Goal: Navigation & Orientation: Find specific page/section

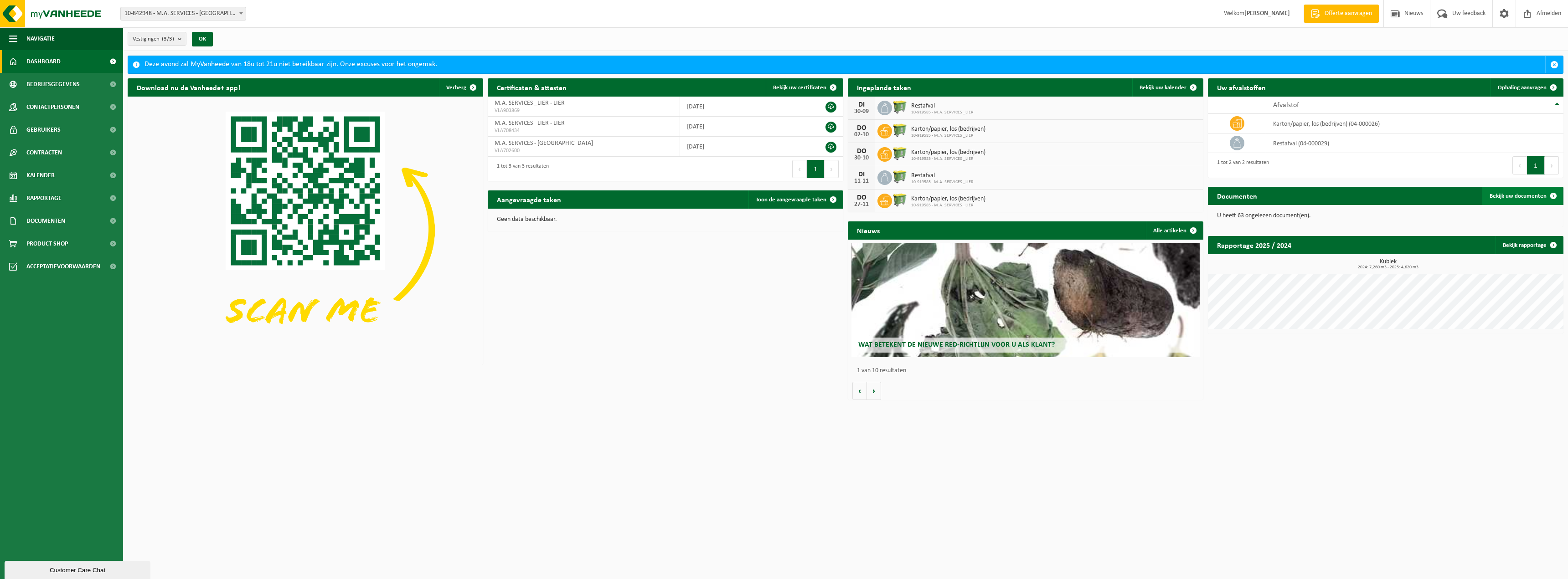
click at [1525, 196] on span "Bekijk uw documenten" at bounding box center [1518, 196] width 57 height 6
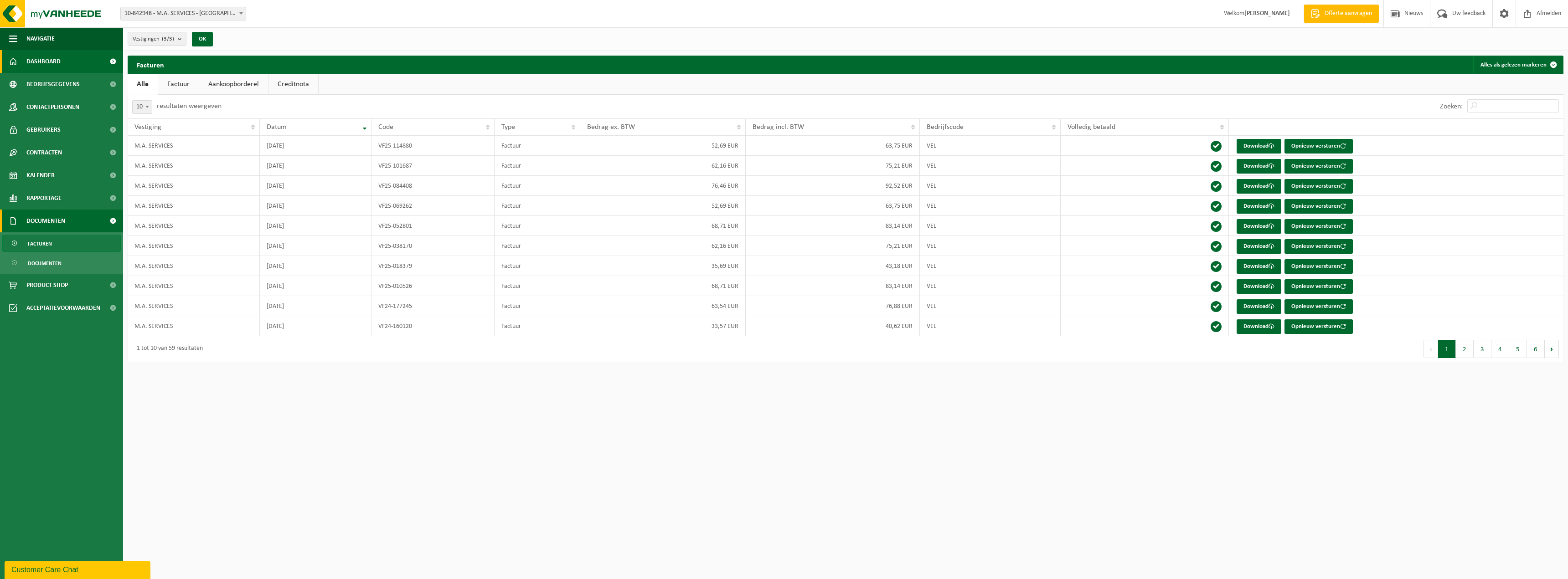
click at [47, 61] on span "Dashboard" at bounding box center [43, 61] width 34 height 23
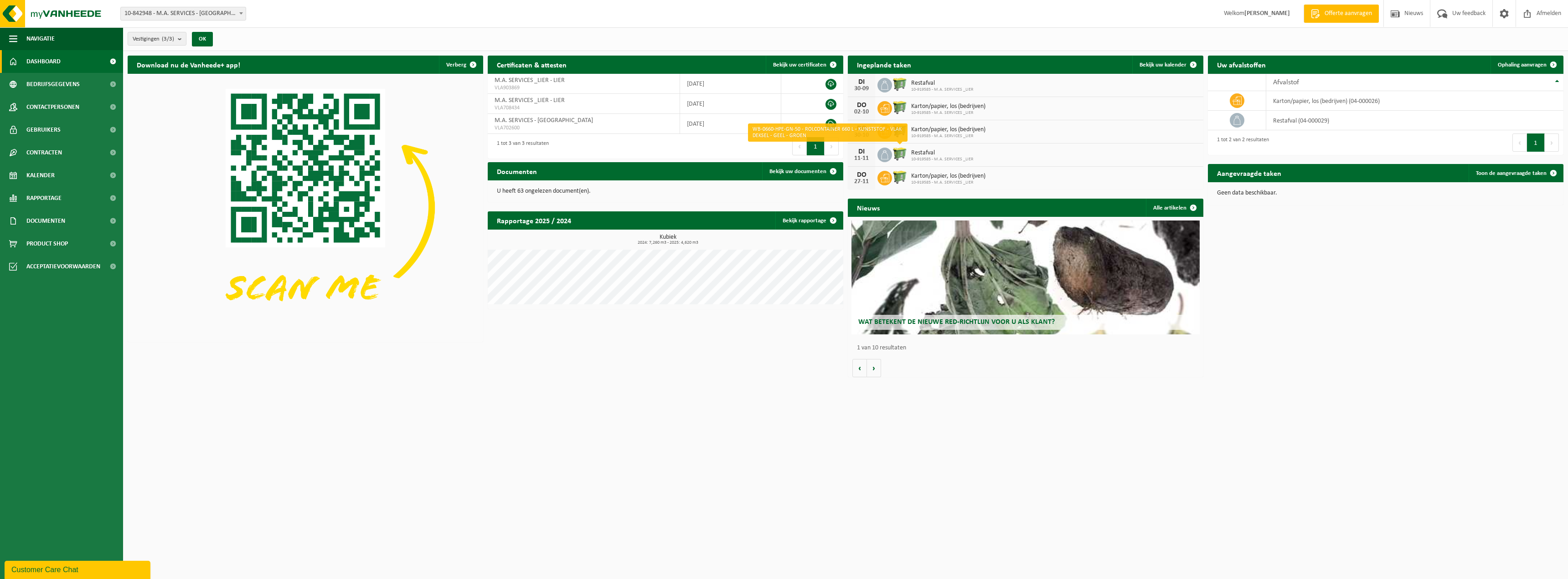
click at [899, 155] on img at bounding box center [899, 153] width 15 height 15
click at [1184, 64] on span "Bekijk uw kalender" at bounding box center [1163, 65] width 47 height 6
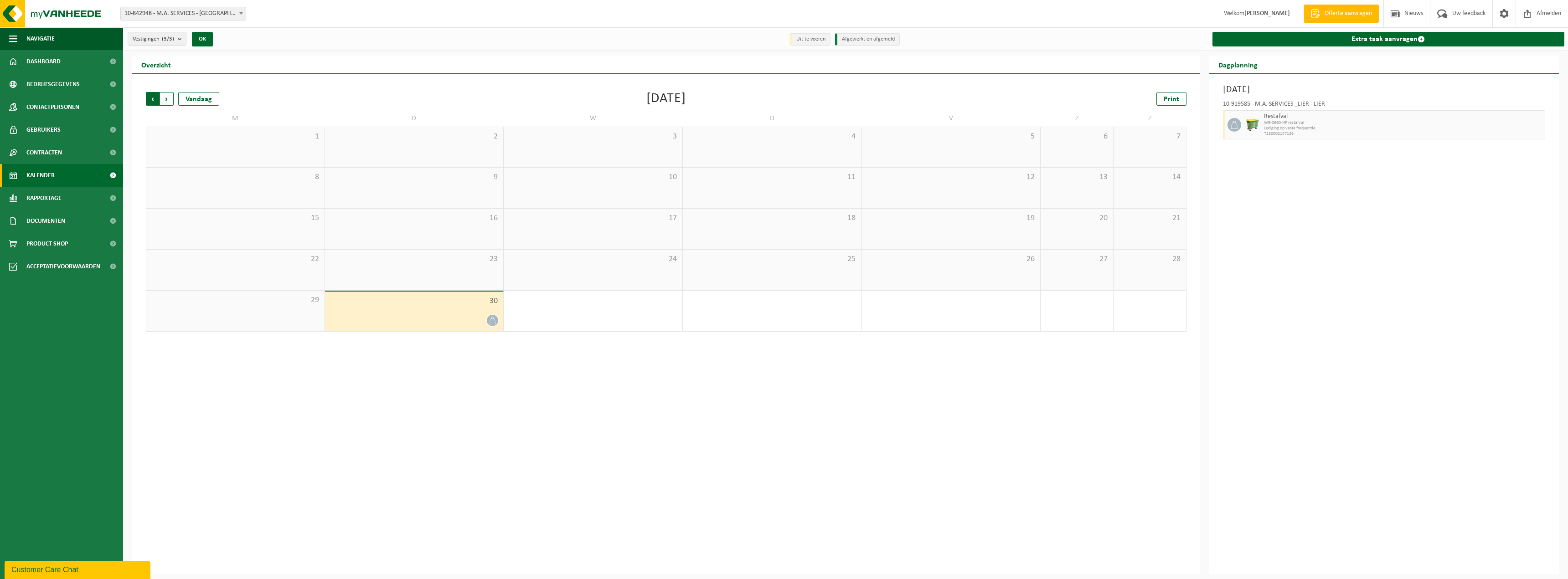
click at [164, 102] on span "Volgende" at bounding box center [167, 99] width 13 height 13
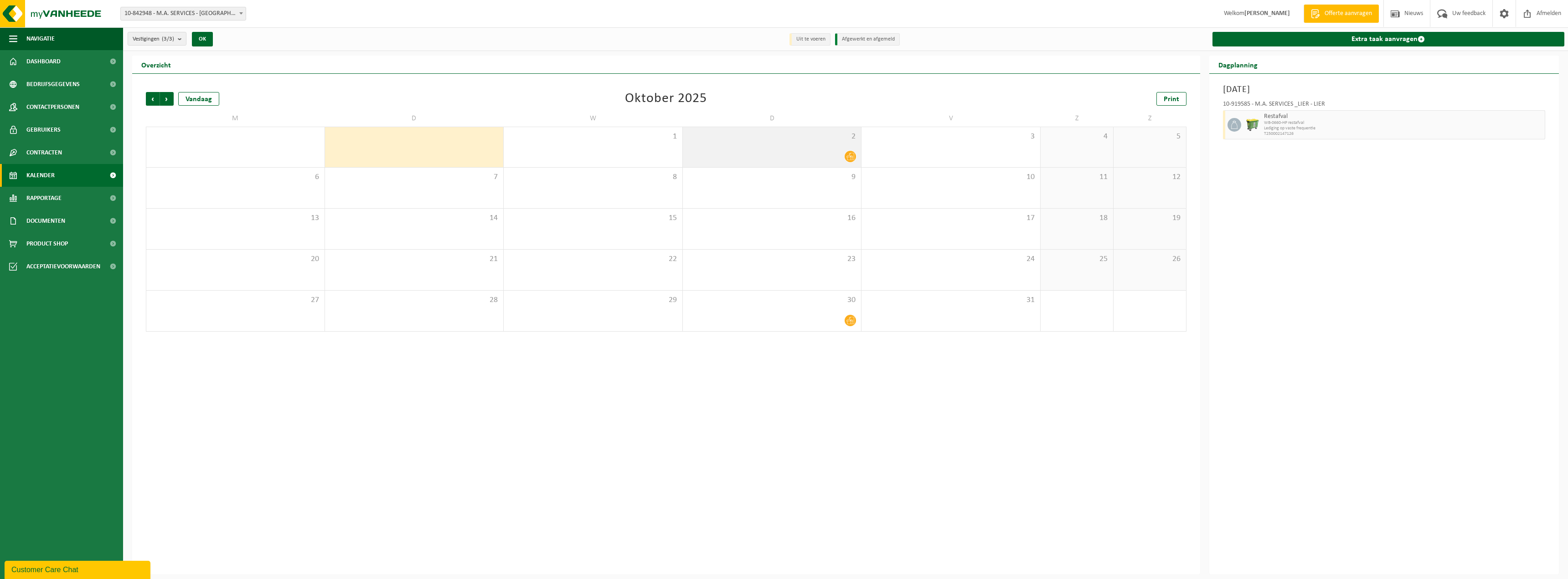
click at [851, 158] on icon at bounding box center [850, 156] width 8 height 8
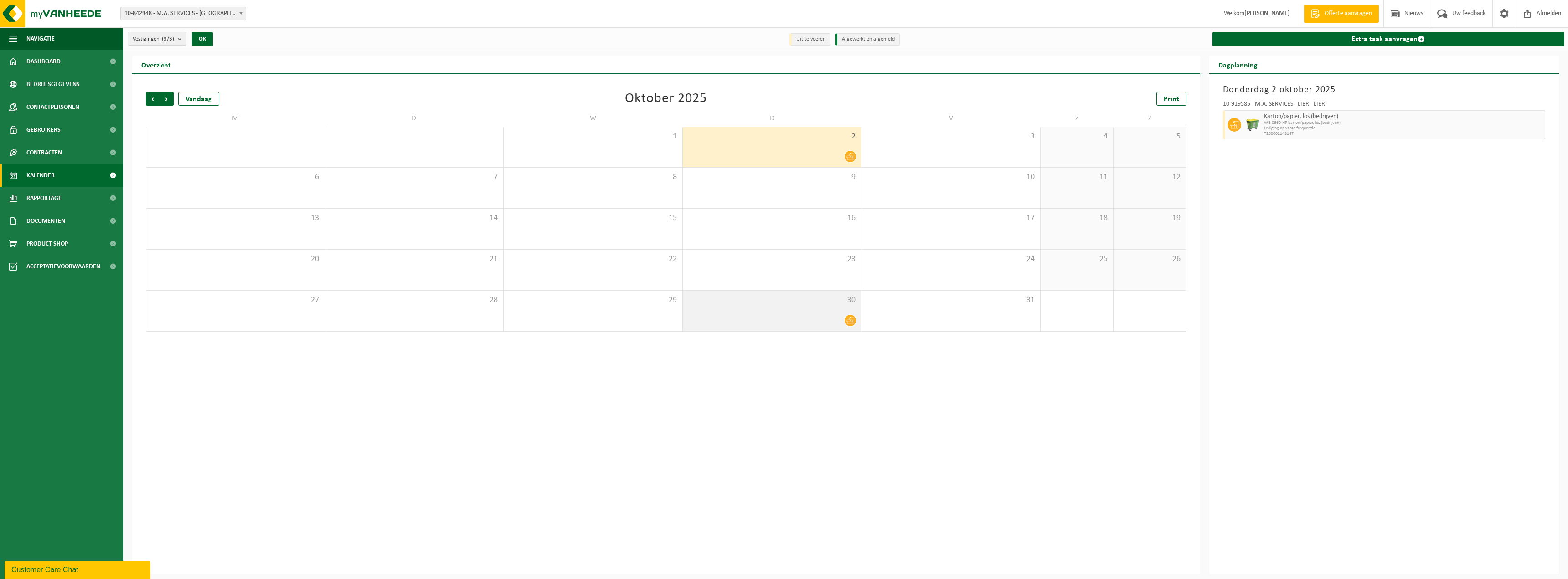
click at [796, 318] on div at bounding box center [772, 321] width 170 height 12
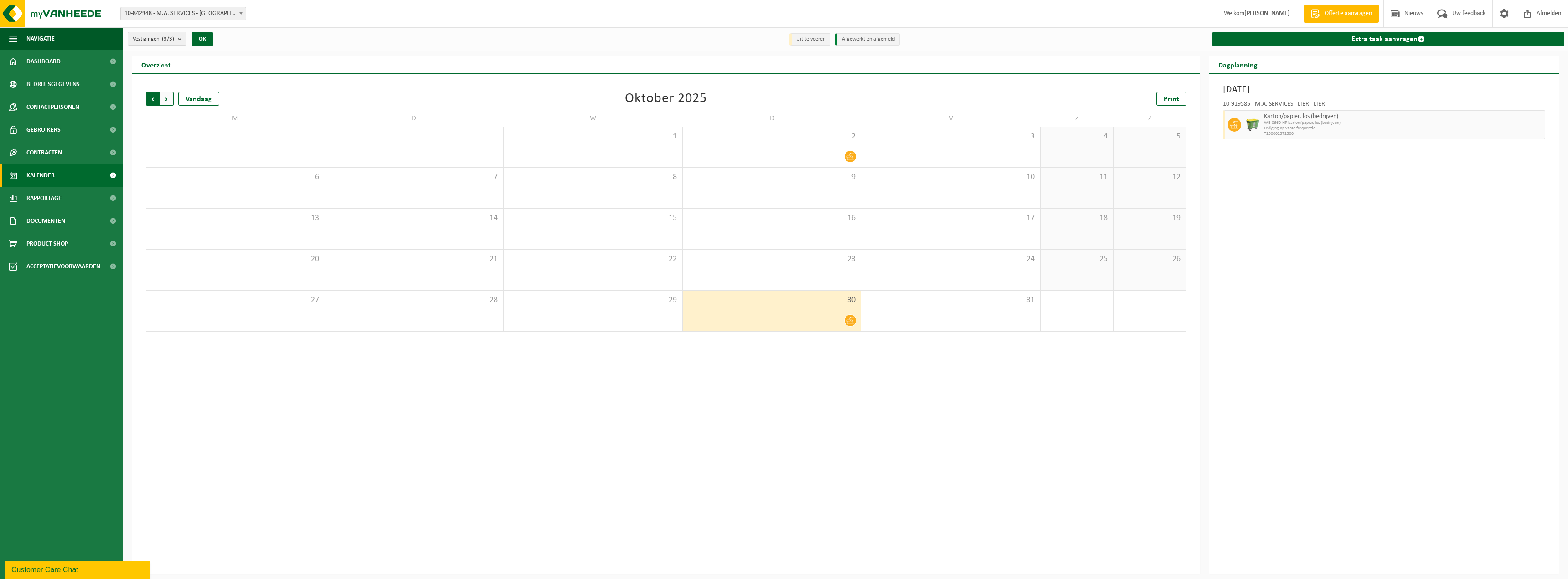
click at [169, 97] on span "Volgende" at bounding box center [167, 99] width 13 height 13
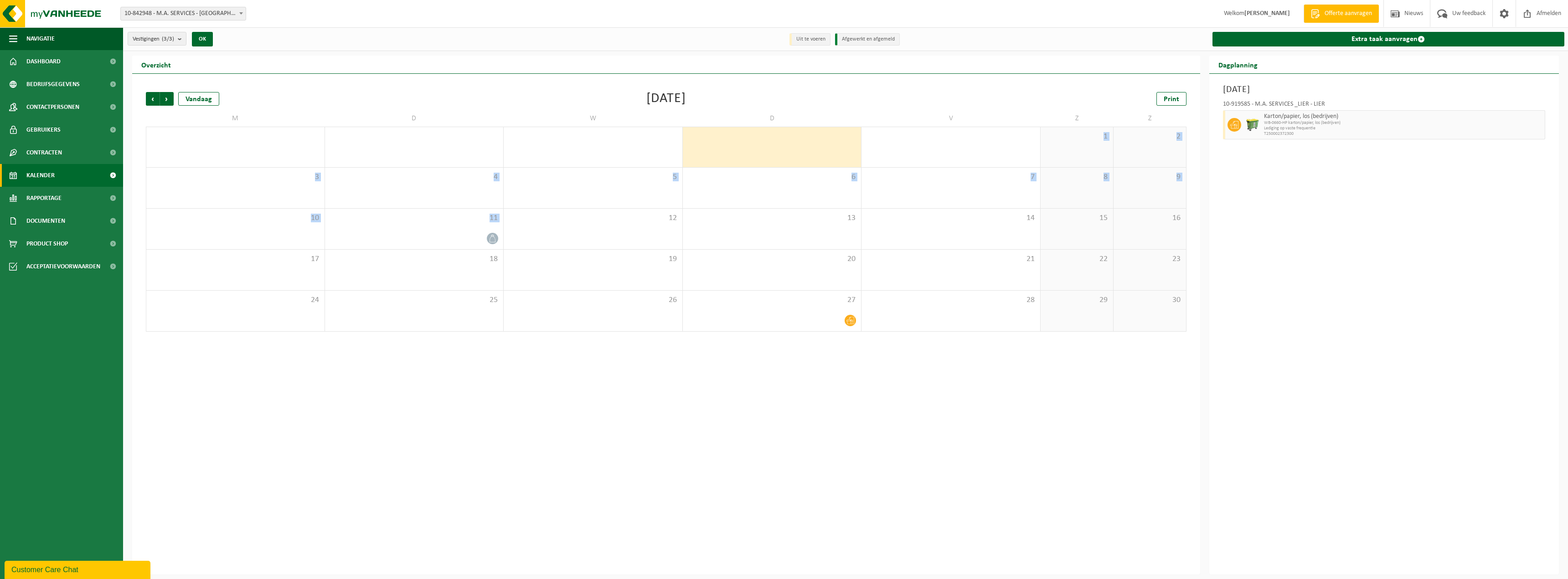
drag, startPoint x: 453, startPoint y: 227, endPoint x: 592, endPoint y: 167, distance: 151.4
click at [592, 167] on tbody "27 28 29 30 31 1 2 3 4 5 6 7 8 9 10 11 12 13 14 15 16 17 18 19 20 21 22 23 24 2…" at bounding box center [667, 229] width 1041 height 205
click at [478, 236] on div at bounding box center [414, 238] width 170 height 12
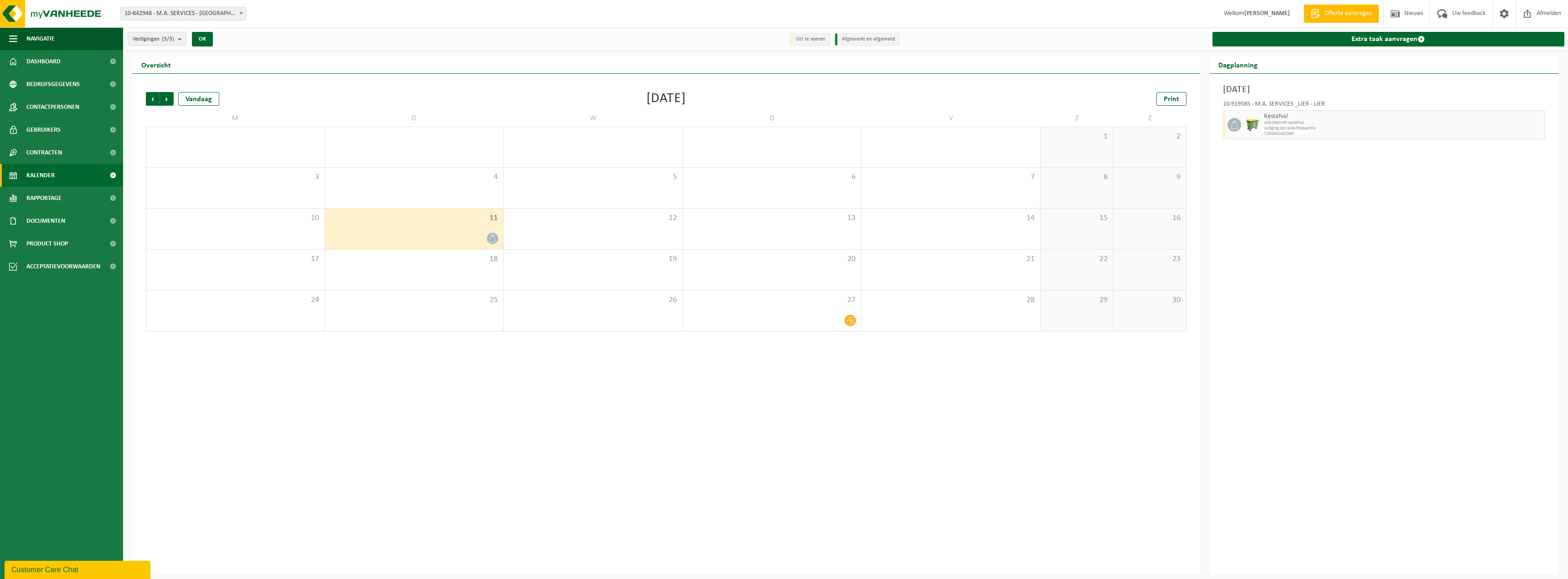
click at [489, 238] on icon at bounding box center [492, 238] width 8 height 8
click at [1284, 127] on span "Lediging op vaste frequentie" at bounding box center [1397, 128] width 266 height 5
drag, startPoint x: 1282, startPoint y: 127, endPoint x: 1262, endPoint y: 128, distance: 20.0
click at [1262, 128] on div "Restafval WB-0660-HP restafval Lediging op vaste frequentie T250002482065" at bounding box center [1397, 125] width 270 height 29
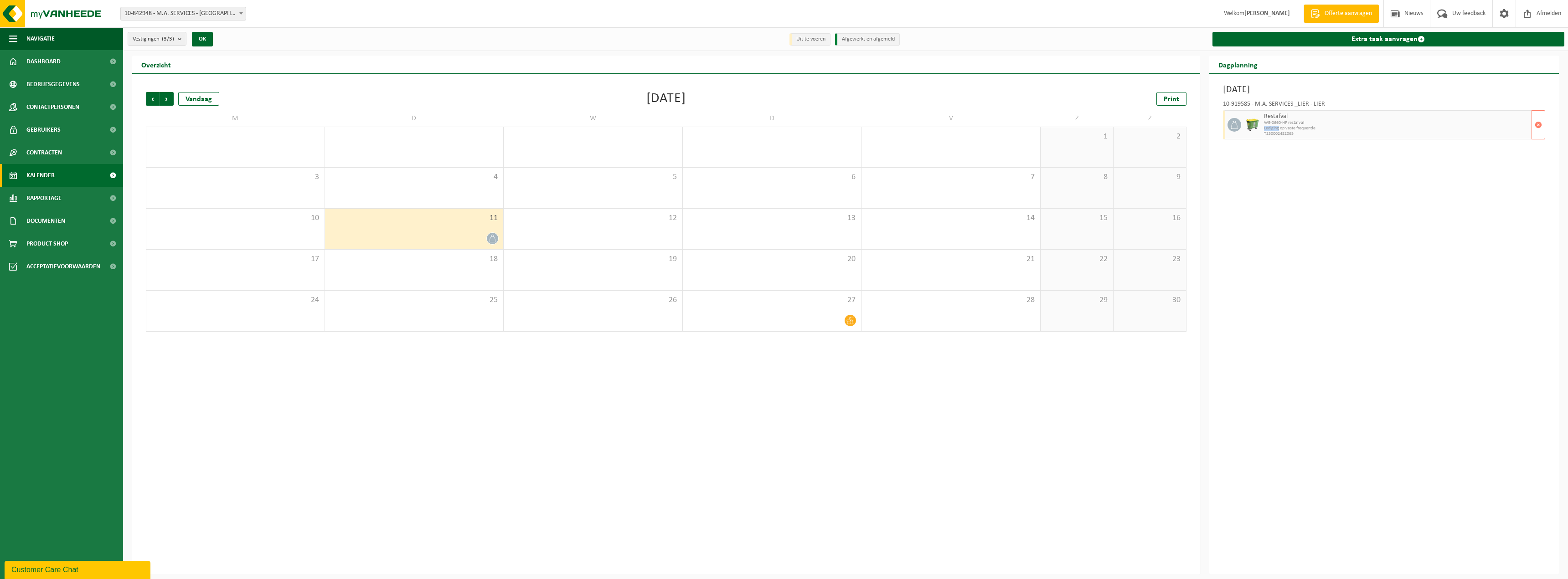
click at [1262, 128] on div "Restafval WB-0660-HP restafval Lediging op vaste frequentie T250002482065" at bounding box center [1397, 125] width 270 height 29
click at [1233, 121] on icon at bounding box center [1234, 124] width 8 height 8
click at [1233, 121] on icon at bounding box center [1234, 124] width 6 height 8
click at [43, 61] on span "Dashboard" at bounding box center [43, 61] width 34 height 23
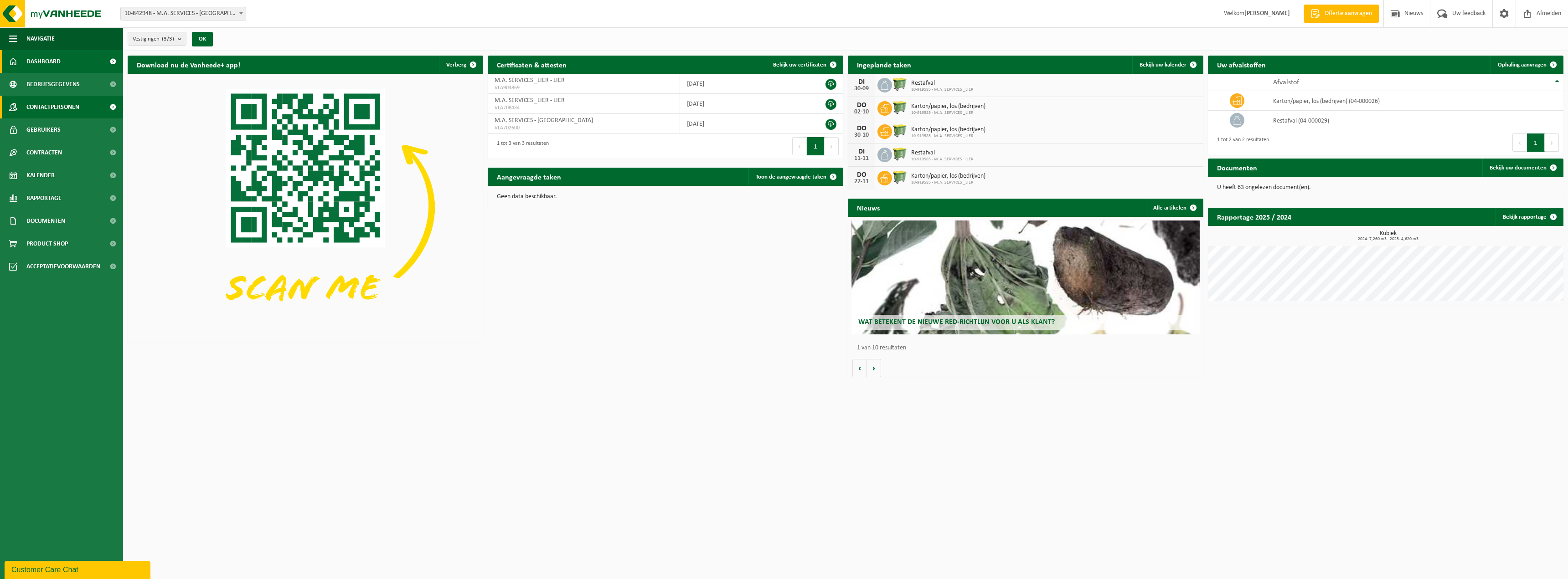
click at [74, 110] on span "Contactpersonen" at bounding box center [52, 106] width 53 height 23
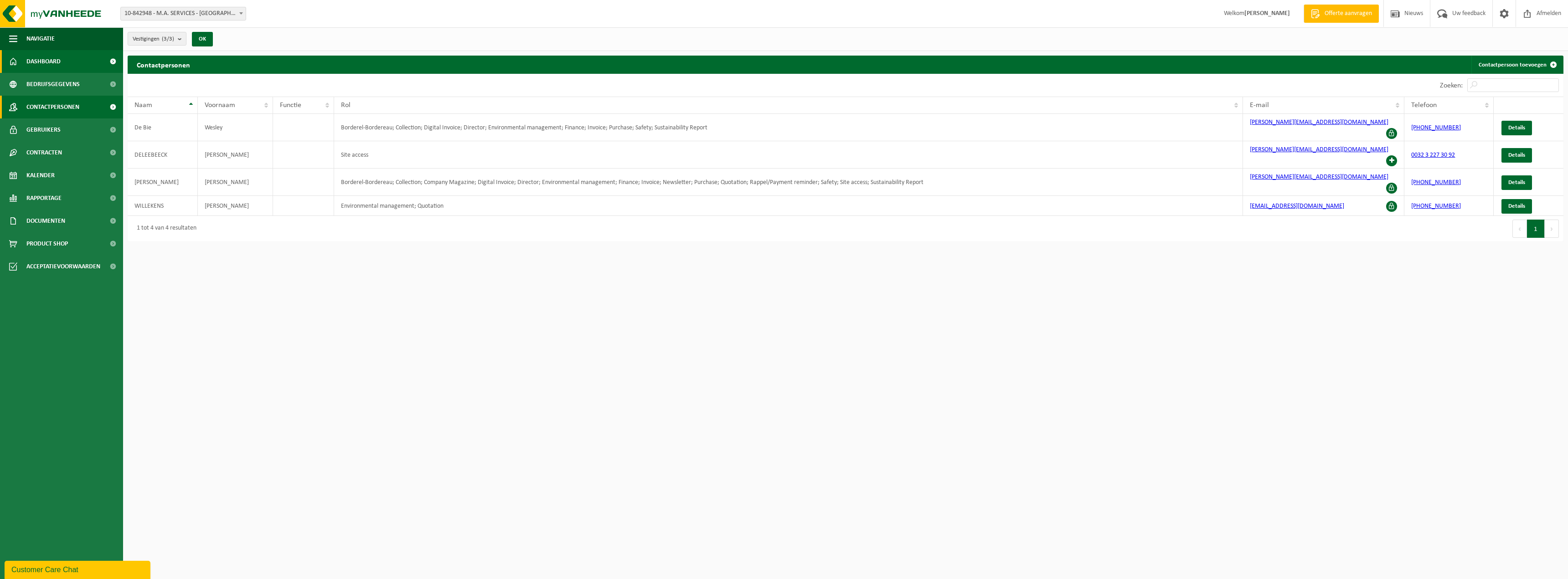
click at [45, 59] on span "Dashboard" at bounding box center [43, 61] width 34 height 23
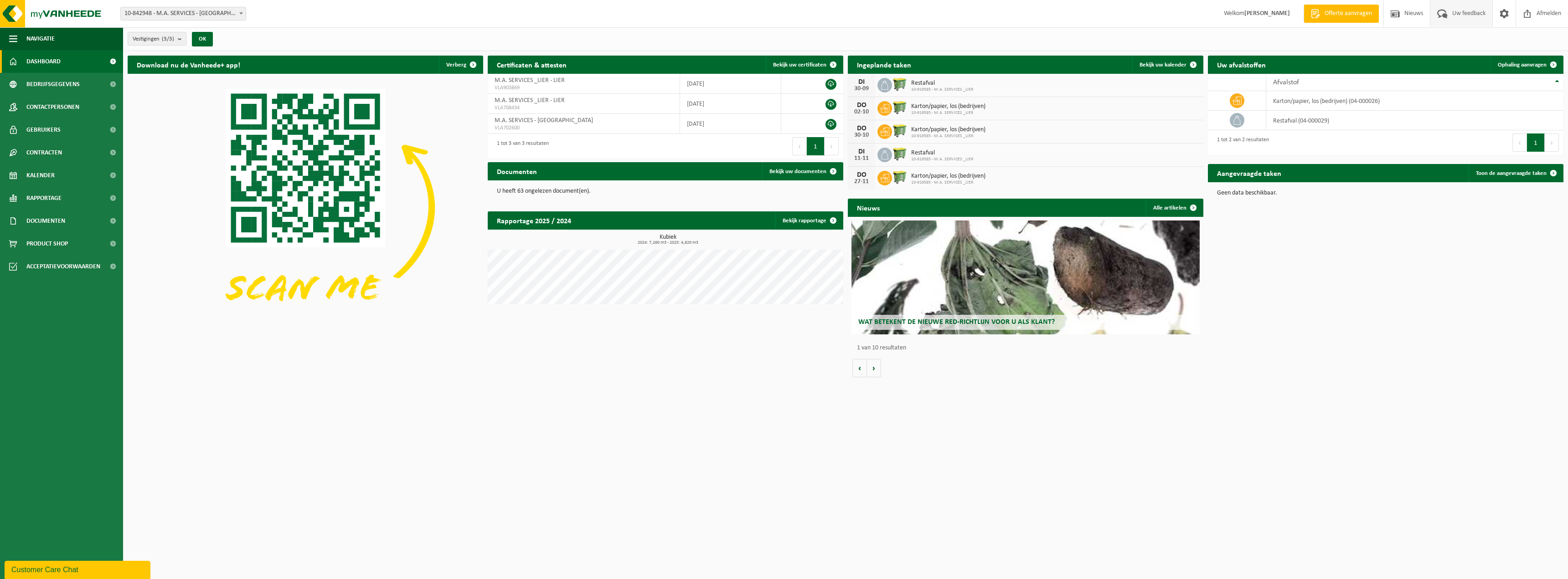
click at [1458, 13] on span "Uw feedback" at bounding box center [1469, 13] width 38 height 27
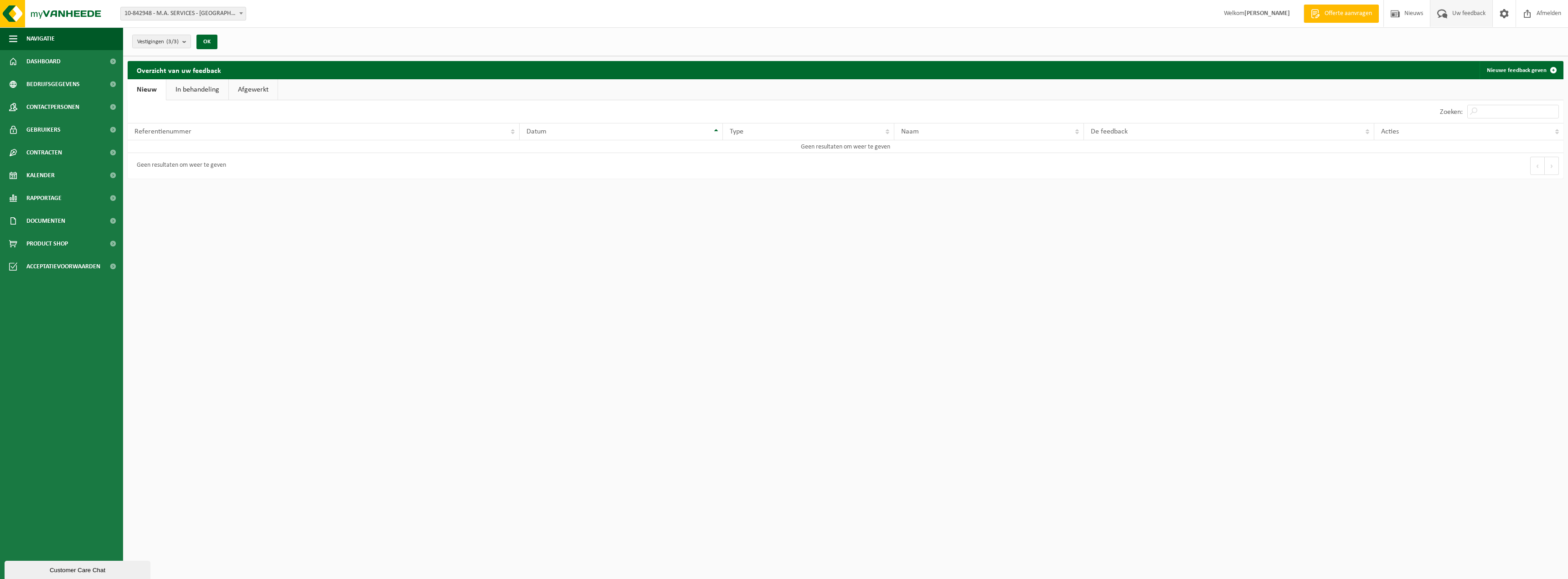
click at [1340, 20] on link "Offerte aanvragen" at bounding box center [1342, 13] width 75 height 18
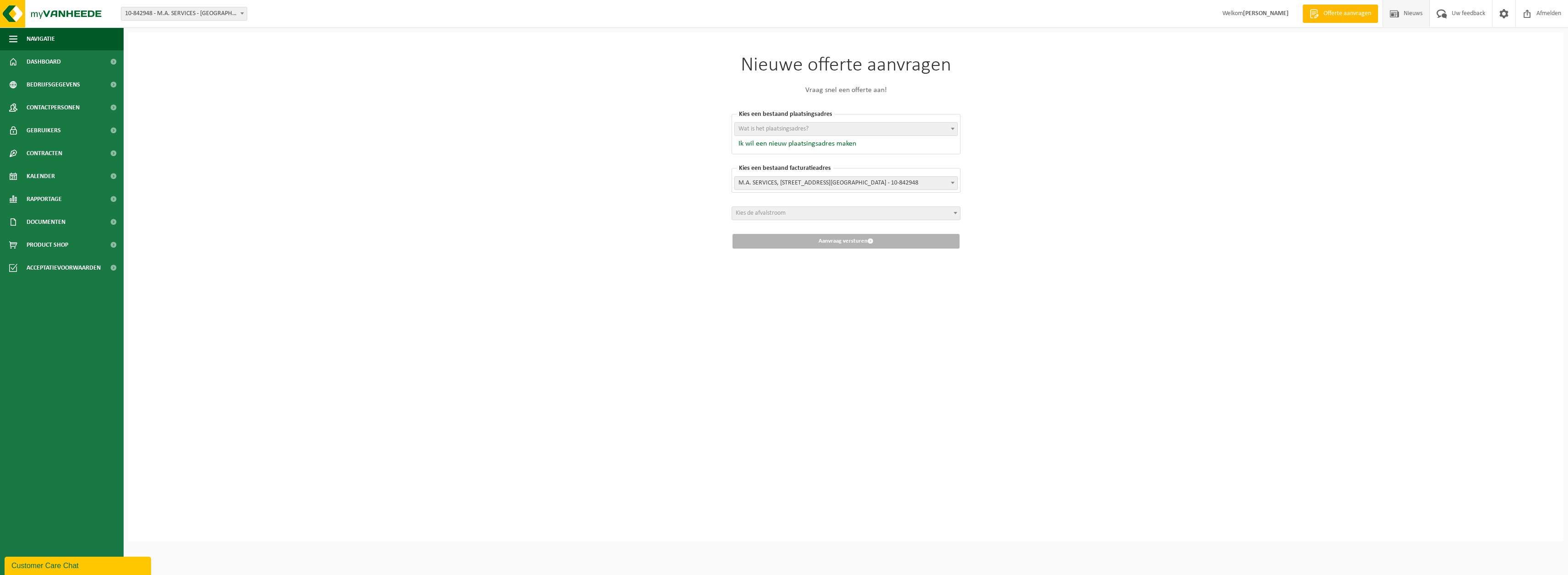
click at [1408, 19] on span "Nieuws" at bounding box center [1413, 13] width 23 height 27
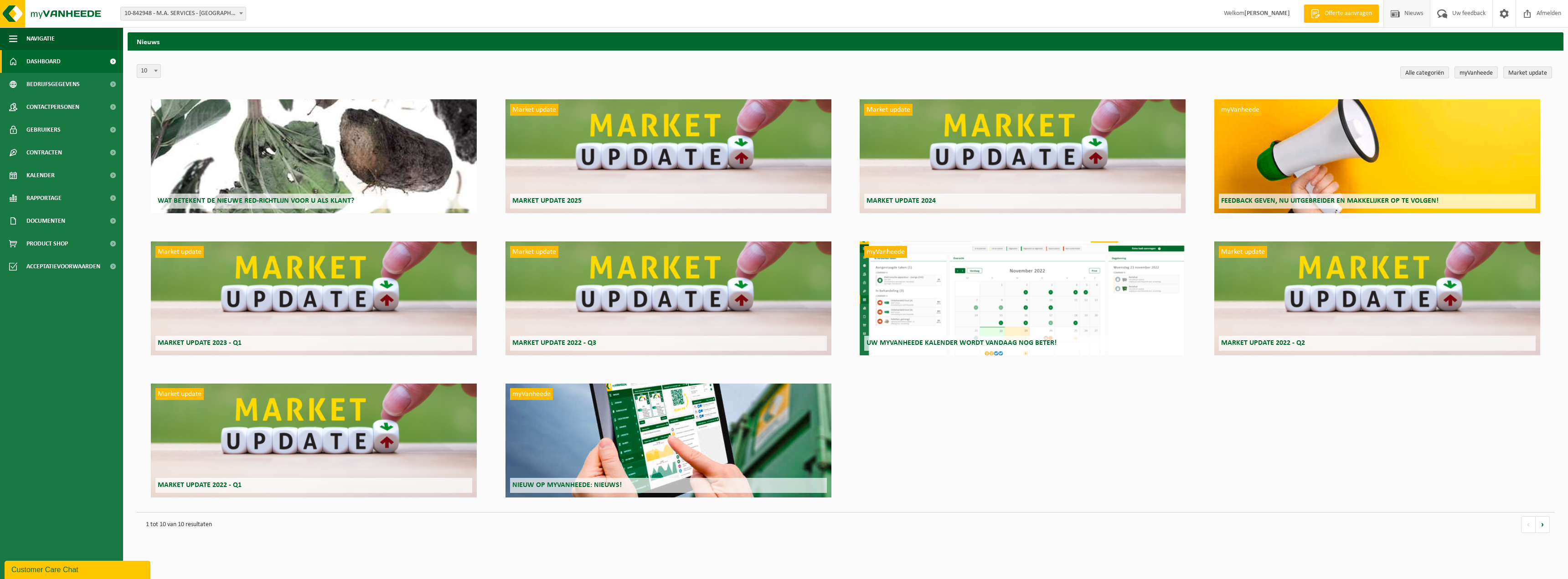
click at [57, 63] on span "Dashboard" at bounding box center [43, 61] width 34 height 23
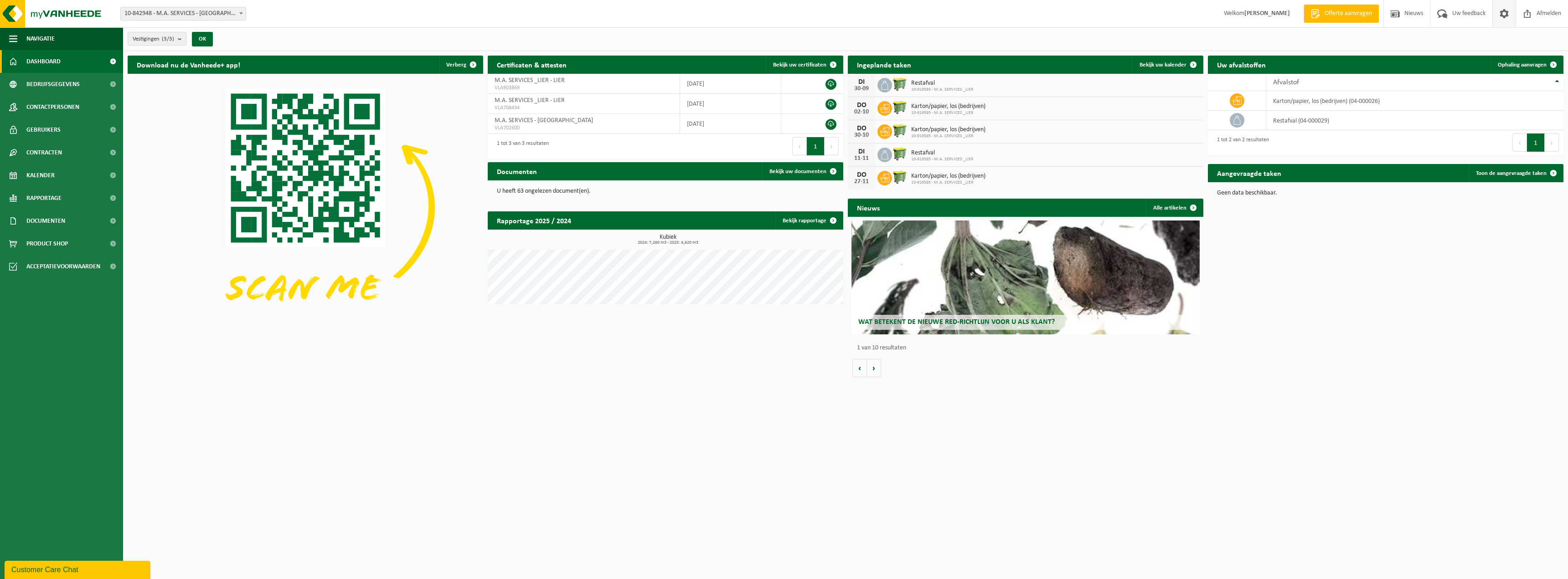
click at [1505, 8] on span at bounding box center [1504, 13] width 13 height 27
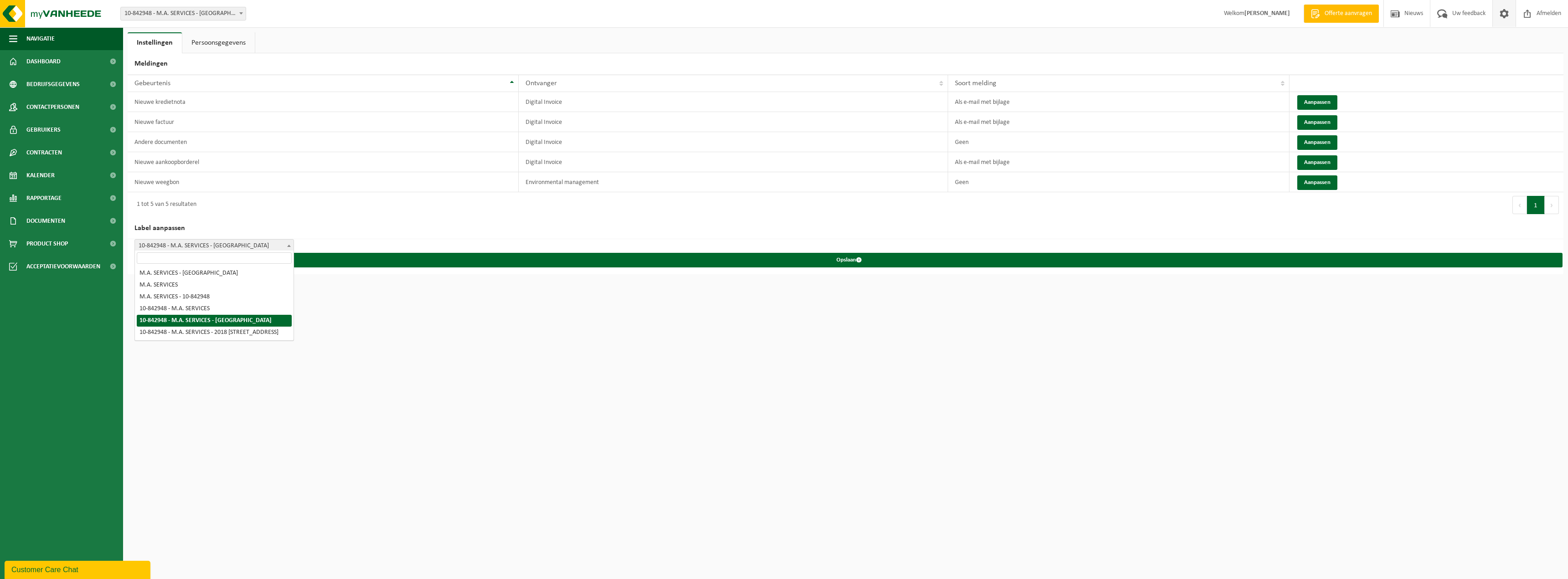
click at [290, 244] on b at bounding box center [289, 246] width 4 height 2
click at [359, 325] on html "Vestiging: 10-842948 - M.A. SERVICES - [GEOGRAPHIC_DATA] 10-842947 - M.A. SERVI…" at bounding box center [784, 290] width 1568 height 579
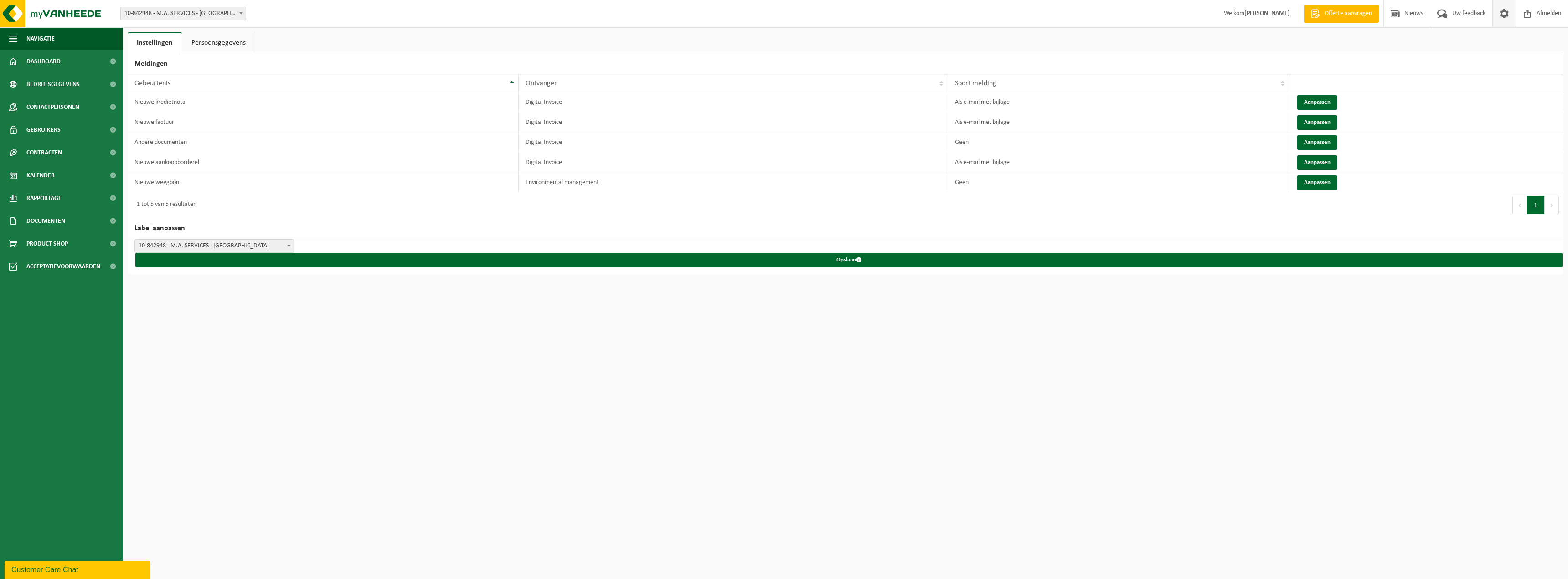
click at [1502, 15] on span at bounding box center [1504, 13] width 13 height 27
click at [60, 83] on span "Bedrijfsgegevens" at bounding box center [53, 84] width 54 height 23
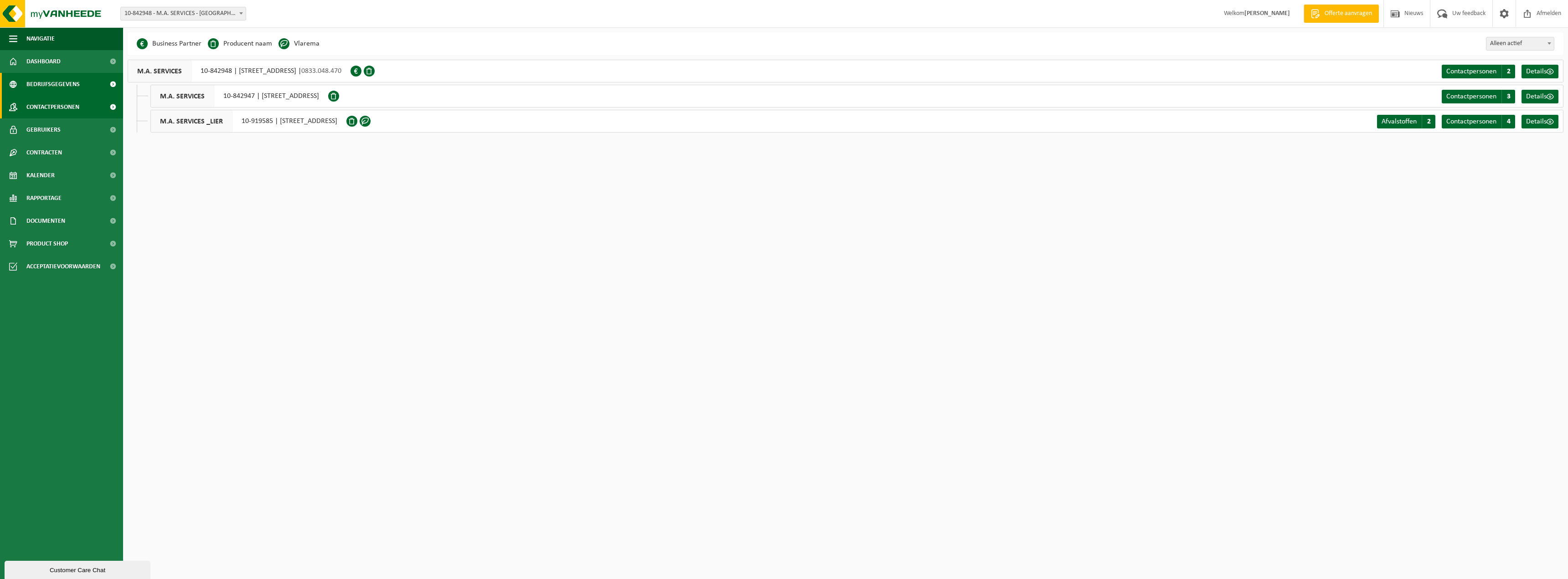
click at [52, 106] on span "Contactpersonen" at bounding box center [52, 106] width 53 height 23
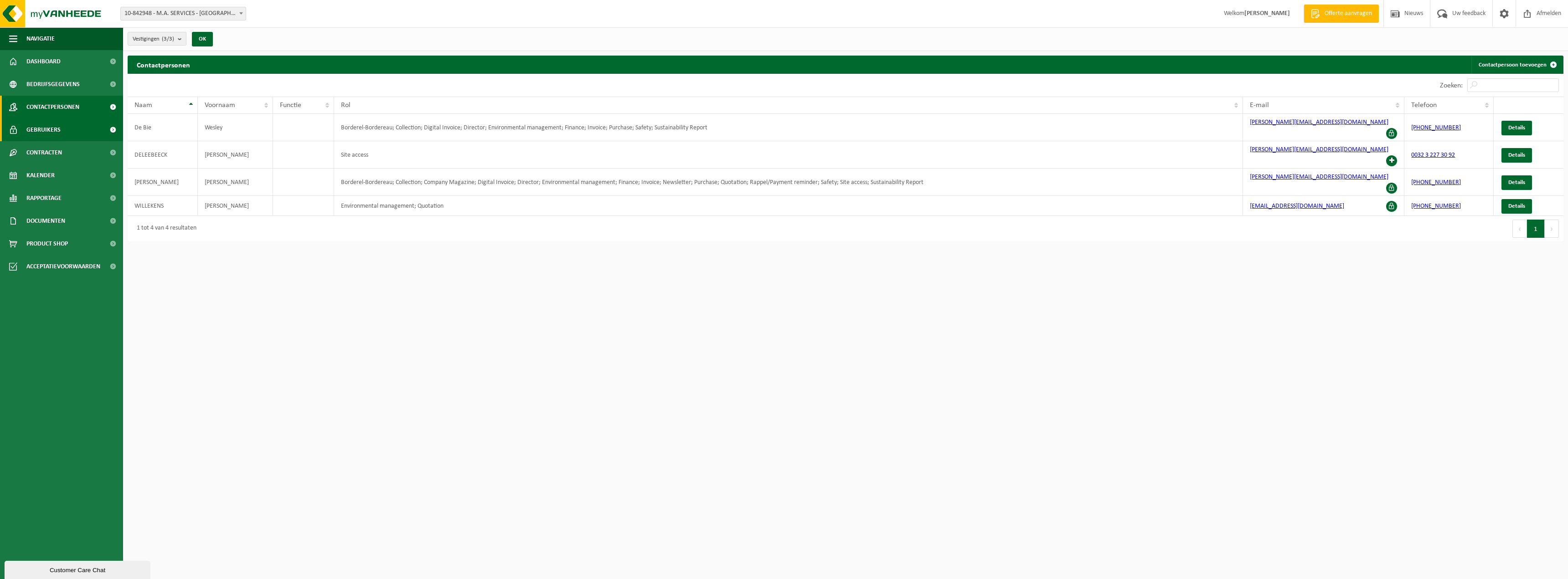
click at [46, 124] on span "Gebruikers" at bounding box center [43, 130] width 34 height 23
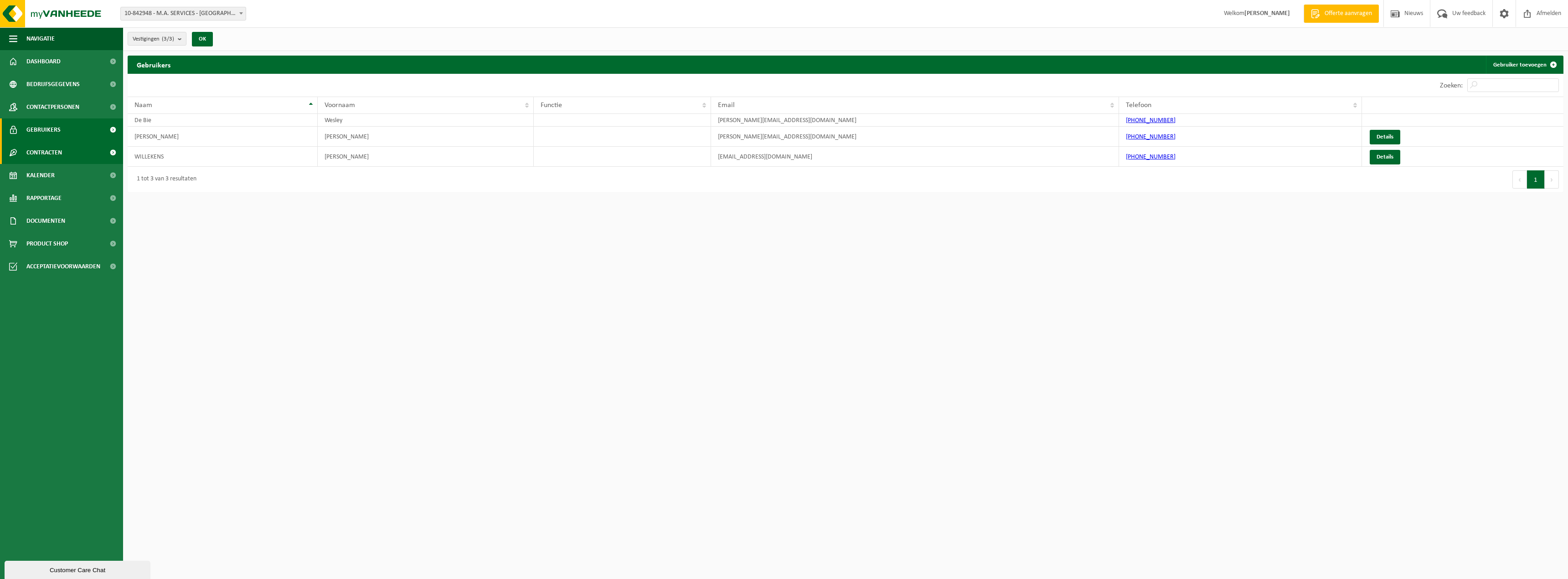
click at [44, 148] on span "Contracten" at bounding box center [44, 152] width 35 height 23
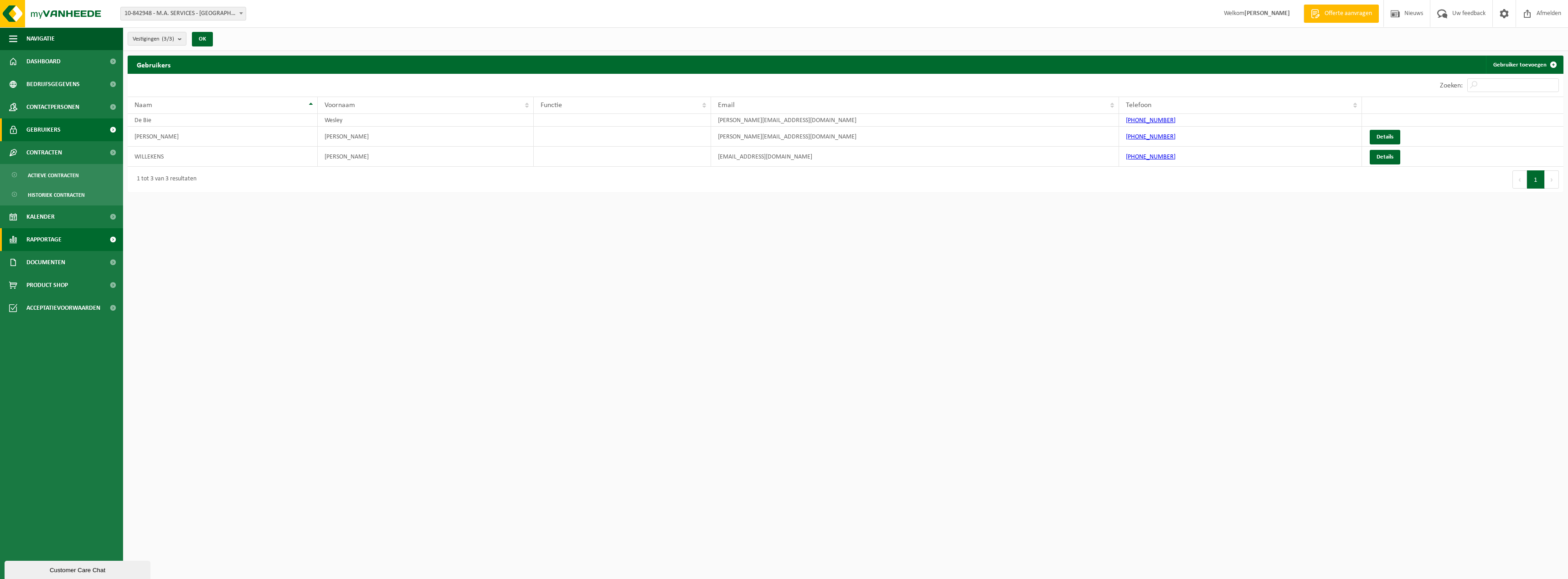
click at [57, 238] on span "Rapportage" at bounding box center [44, 239] width 35 height 23
click at [54, 276] on span "In lijstvorm" at bounding box center [44, 282] width 32 height 17
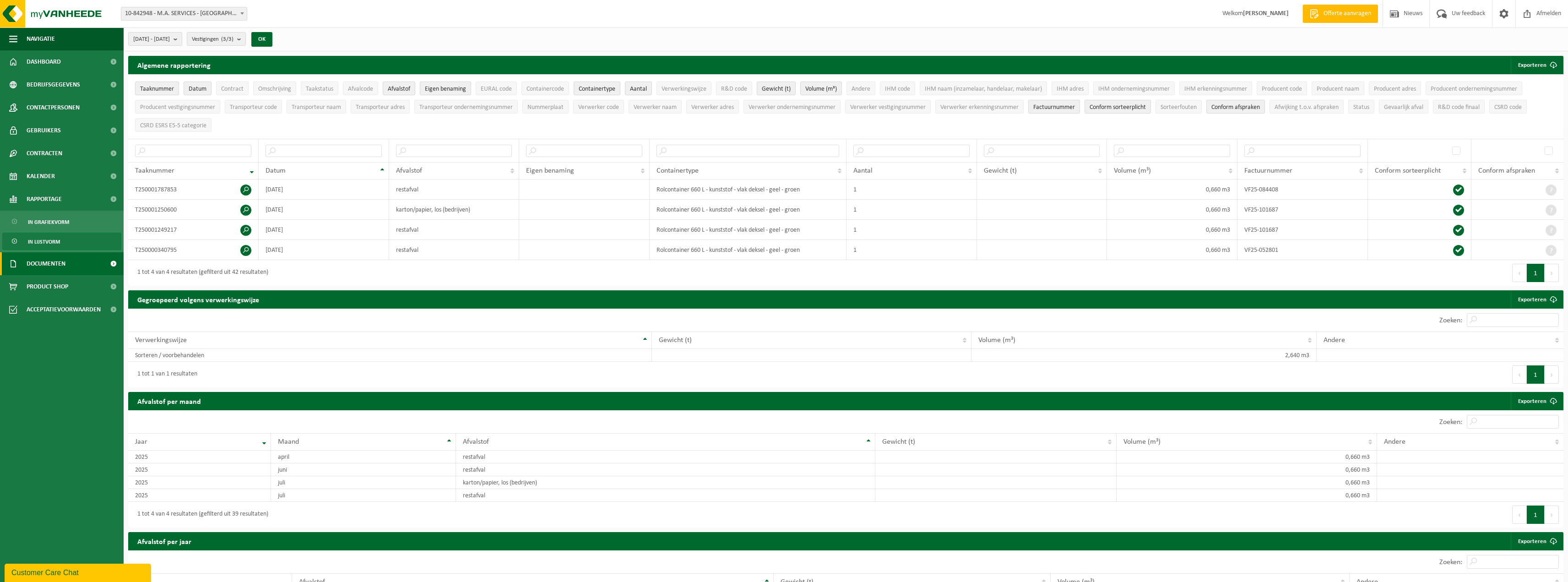
click at [54, 263] on span "Documenten" at bounding box center [46, 263] width 39 height 23
click at [57, 241] on span "In lijstvorm" at bounding box center [44, 241] width 32 height 17
click at [60, 223] on span "In grafiekvorm" at bounding box center [48, 222] width 41 height 17
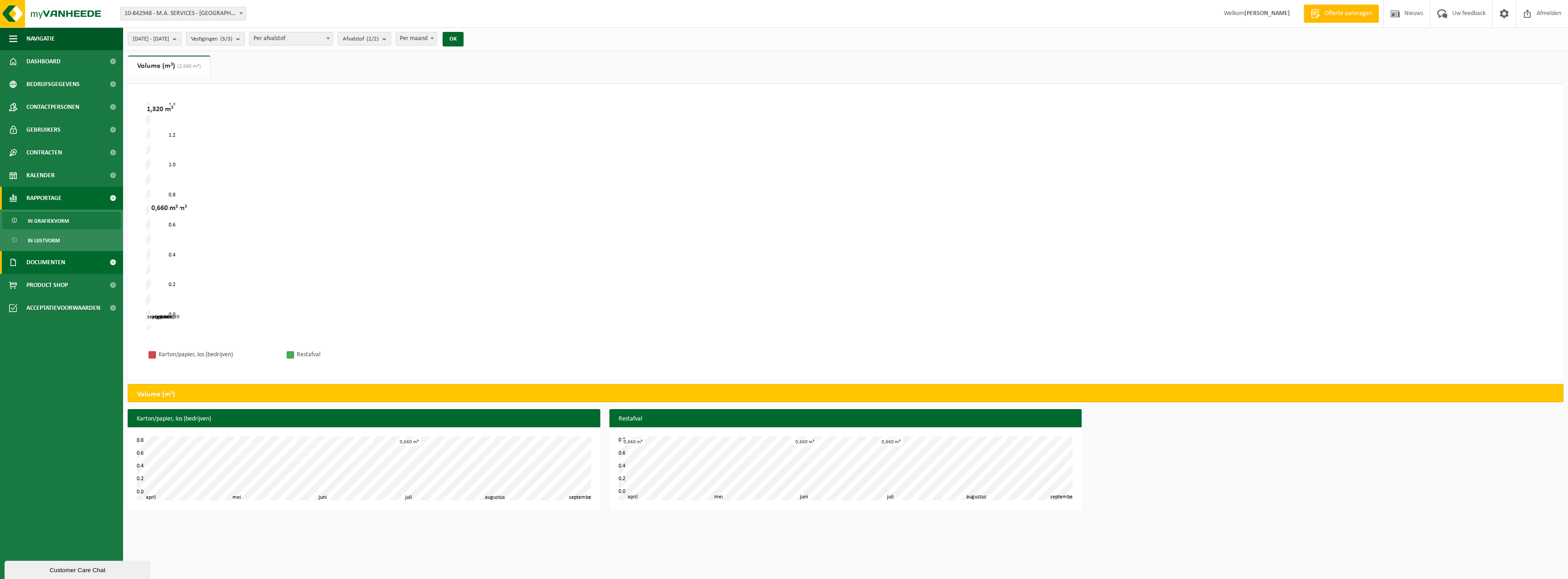
click at [44, 255] on span "Documenten" at bounding box center [46, 262] width 39 height 23
click at [66, 327] on span "Product Shop" at bounding box center [47, 326] width 41 height 23
